Goal: Book appointment/travel/reservation

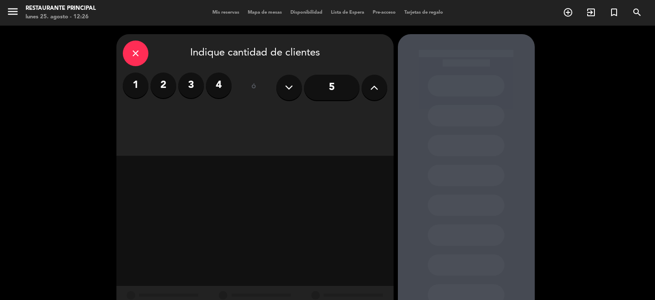
scroll to position [319, 0]
click at [164, 82] on label "2" at bounding box center [164, 86] width 26 height 26
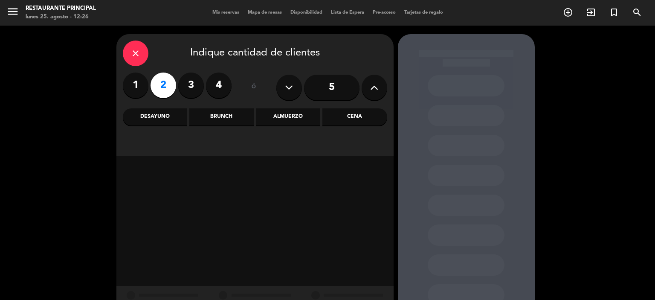
click at [227, 116] on div "Brunch" at bounding box center [221, 116] width 64 height 17
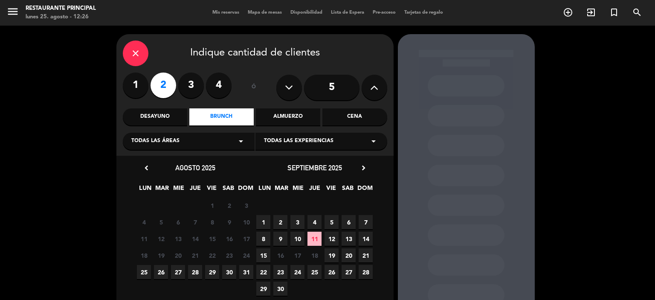
click at [345, 220] on span "6" at bounding box center [349, 222] width 14 height 14
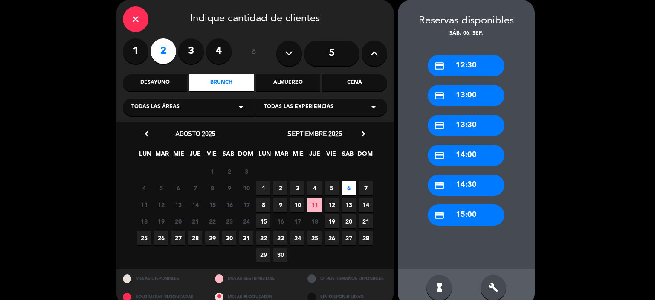
click at [485, 101] on div "credit_card 13:00" at bounding box center [466, 95] width 77 height 21
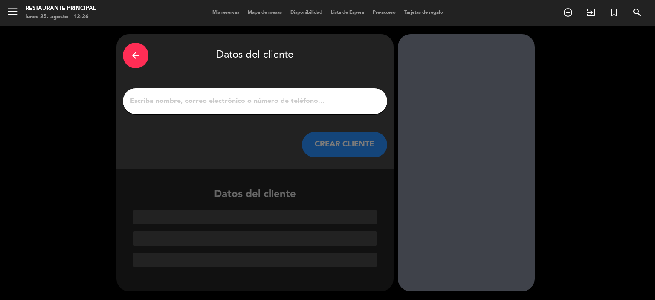
click at [288, 99] on input "Página Completa" at bounding box center [255, 101] width 252 height 12
click at [211, 92] on div at bounding box center [255, 101] width 264 height 26
drag, startPoint x: 211, startPoint y: 95, endPoint x: 213, endPoint y: 102, distance: 7.6
click at [212, 97] on input "Página Completa" at bounding box center [255, 101] width 252 height 12
paste input "[PERSON_NAME]"
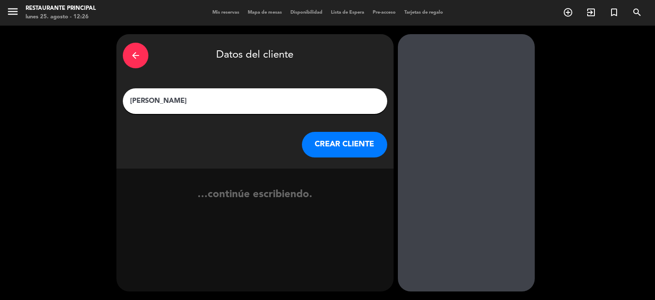
type input "[PERSON_NAME]"
click at [343, 144] on button "CREAR CLIENTE" at bounding box center [344, 145] width 85 height 26
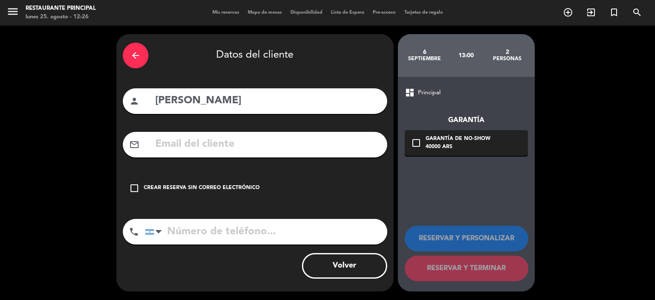
click at [224, 138] on input "text" at bounding box center [267, 144] width 227 height 17
click at [217, 235] on input "tel" at bounding box center [266, 232] width 242 height 26
click at [235, 227] on input "tel" at bounding box center [266, 232] width 242 height 26
paste input "5492617748587"
type input "5492617748587"
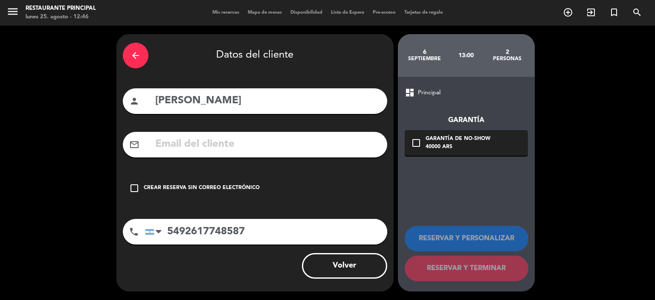
click at [139, 51] on icon "arrow_back" at bounding box center [136, 55] width 10 height 10
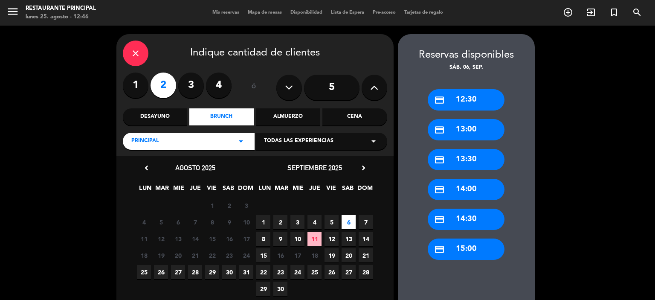
click at [128, 51] on div "close" at bounding box center [136, 54] width 26 height 26
